Goal: Find contact information: Obtain details needed to contact an individual or organization

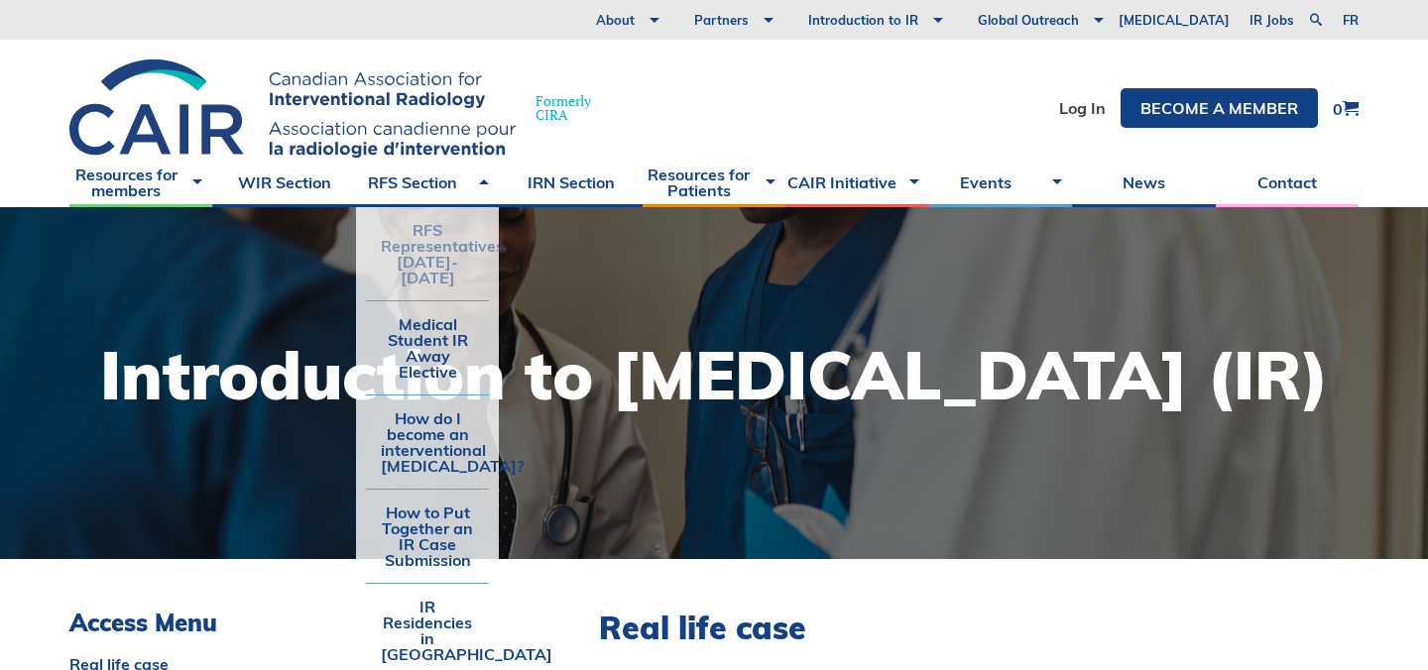
click at [440, 248] on link "RFS Representatives [DATE]-[DATE]" at bounding box center [427, 253] width 123 height 93
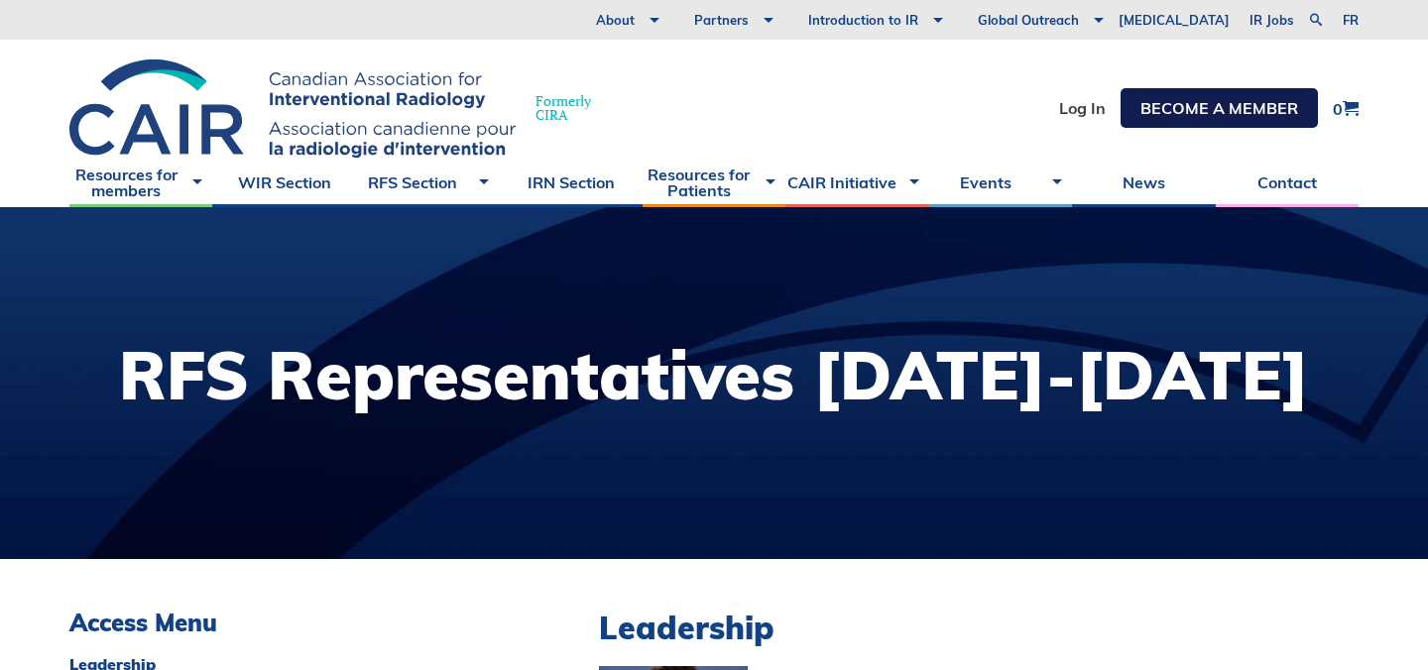
click at [1230, 108] on link "Become a member" at bounding box center [1218, 108] width 197 height 40
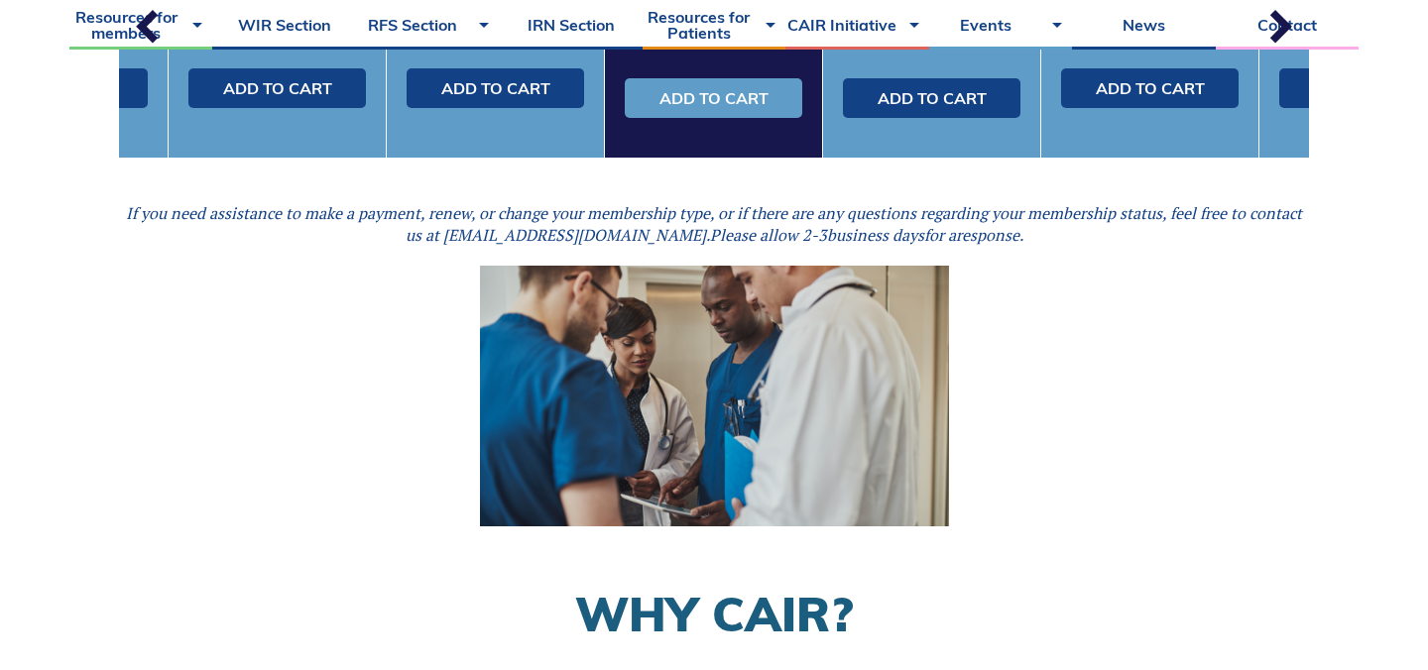
scroll to position [901, 0]
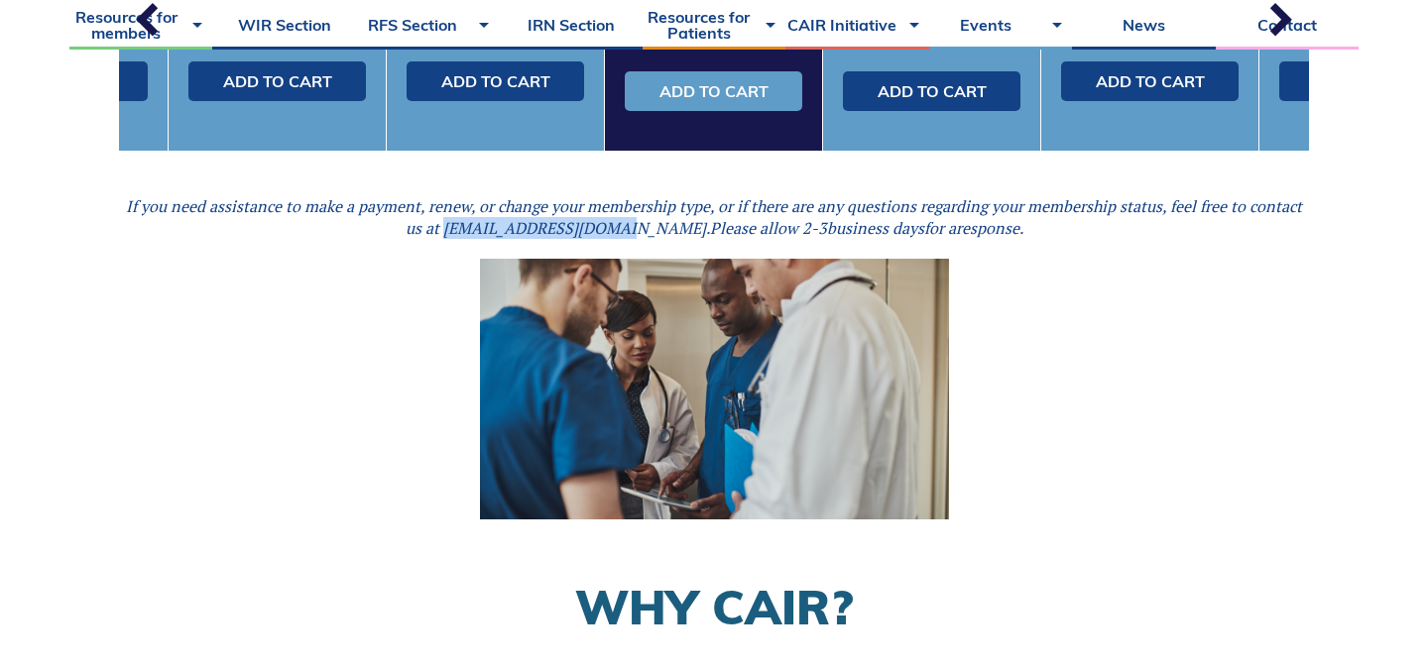
drag, startPoint x: 489, startPoint y: 228, endPoint x: 646, endPoint y: 222, distance: 157.8
click at [646, 222] on em "If you need assistance to make a payment, renew, or change your membership type…" at bounding box center [714, 217] width 1176 height 44
copy em "cairsevice@cairweb.ca"
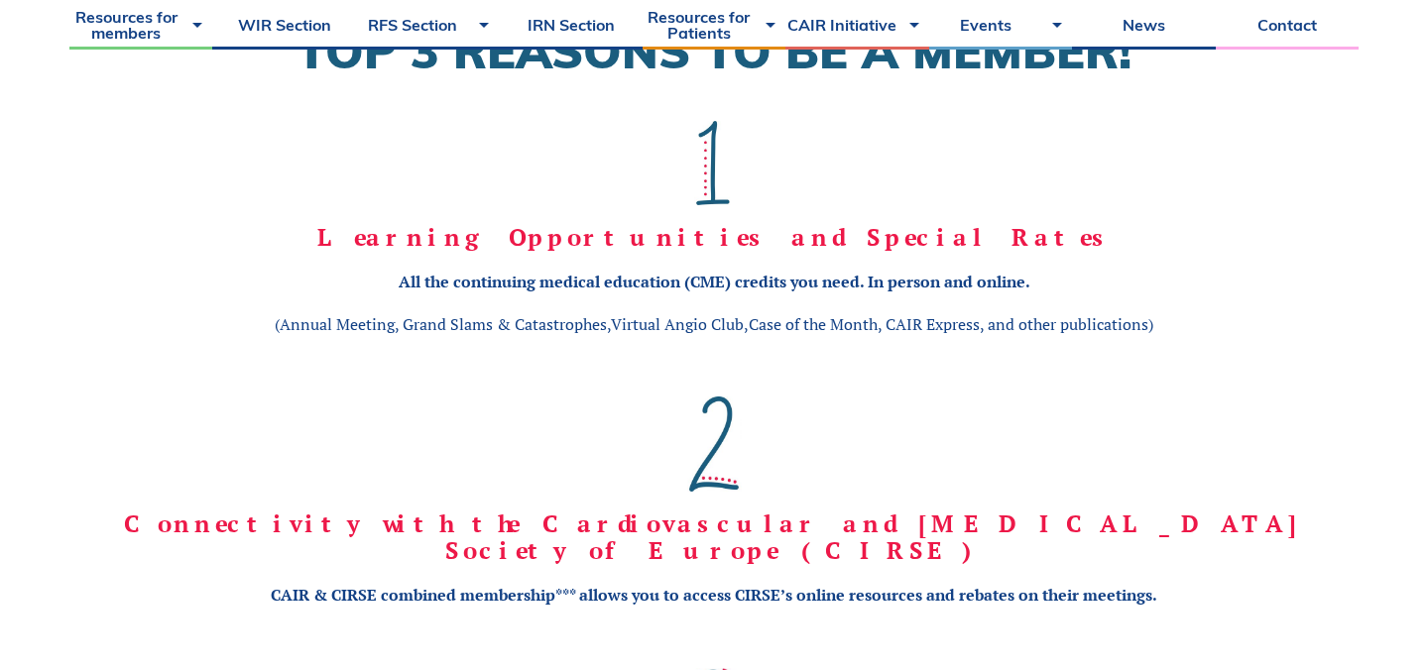
scroll to position [1931, 0]
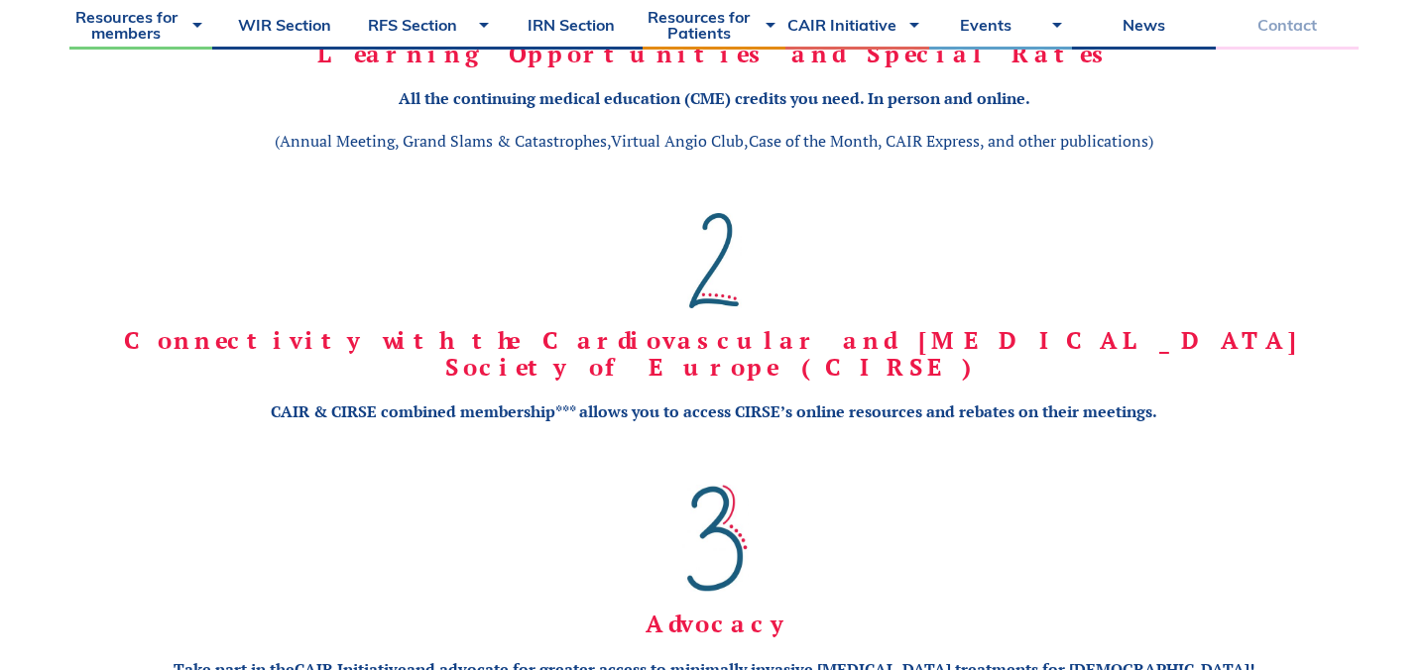
click at [1288, 32] on link "Contact" at bounding box center [1287, 25] width 143 height 50
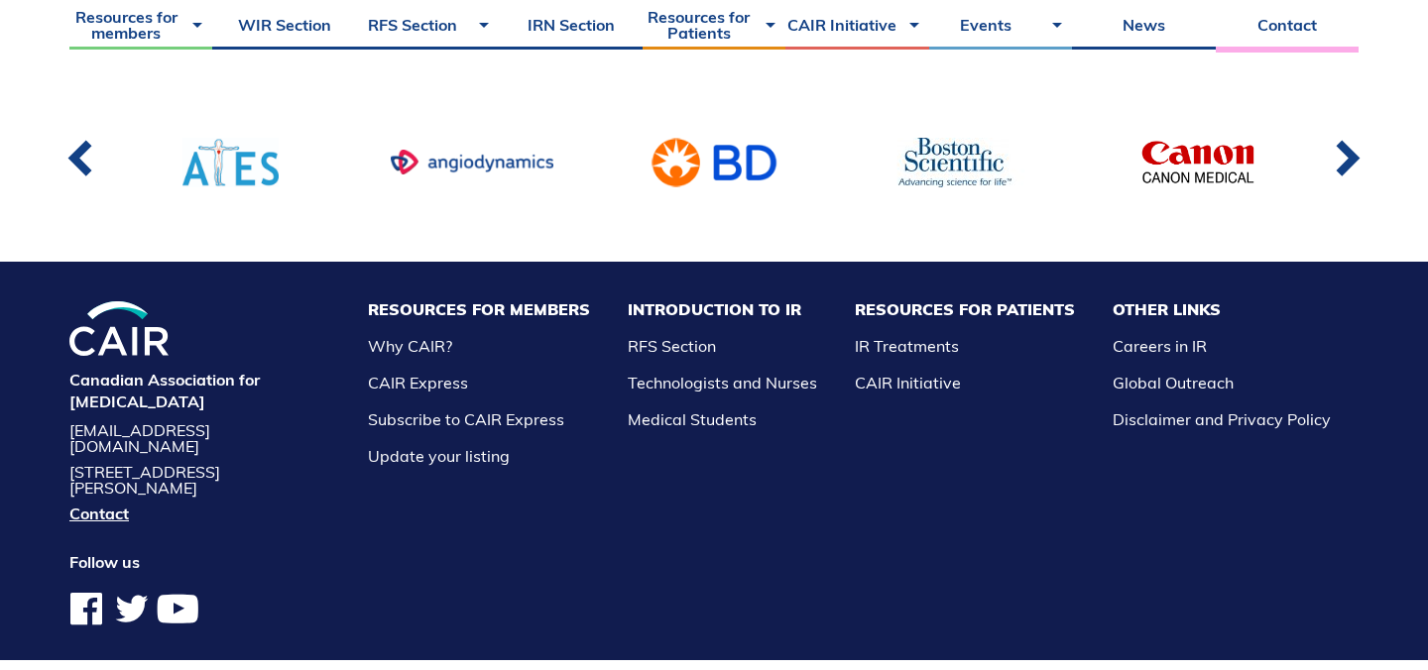
scroll to position [1507, 0]
